Goal: Task Accomplishment & Management: Manage account settings

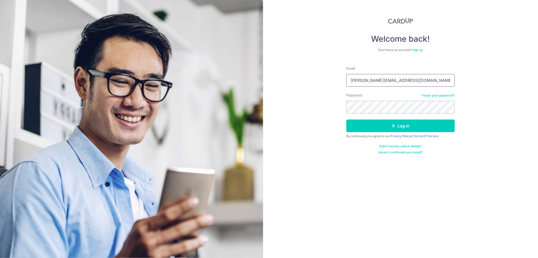
click at [400, 83] on input "[PERSON_NAME][EMAIL_ADDRESS][DOMAIN_NAME]" at bounding box center [400, 80] width 108 height 13
type input "[PERSON_NAME][EMAIL_ADDRESS][DOMAIN_NAME]"
click at [412, 124] on button "Log in" at bounding box center [400, 125] width 108 height 13
